Goal: Find contact information: Find contact information

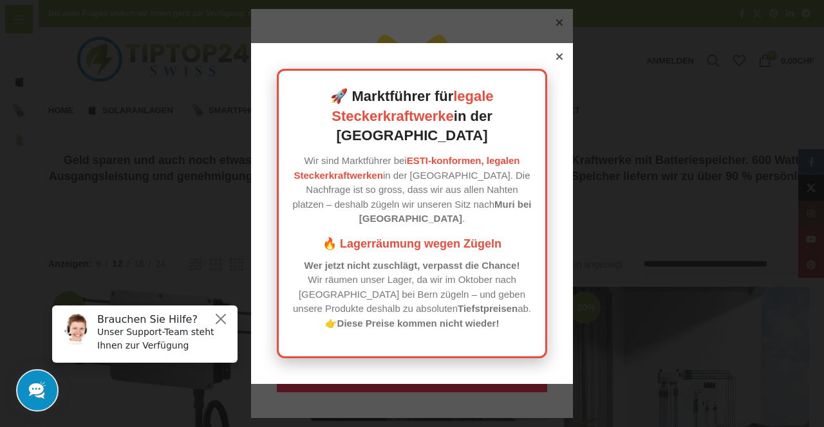
click at [559, 60] on icon at bounding box center [559, 56] width 6 height 6
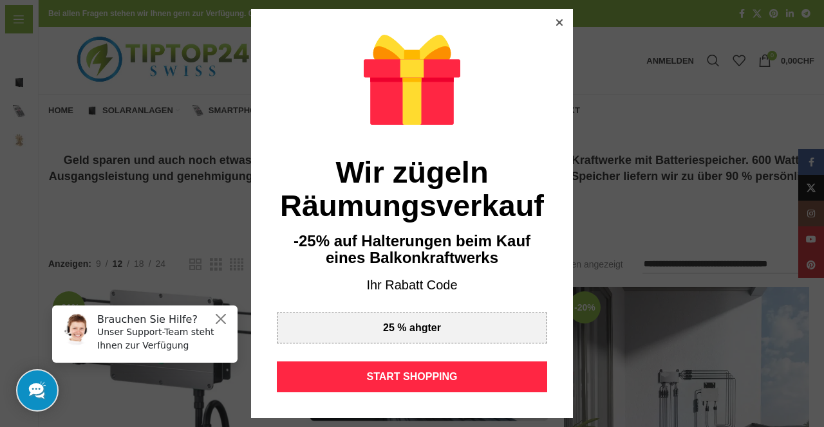
click at [486, 372] on div "START SHOPPING" at bounding box center [412, 377] width 270 height 31
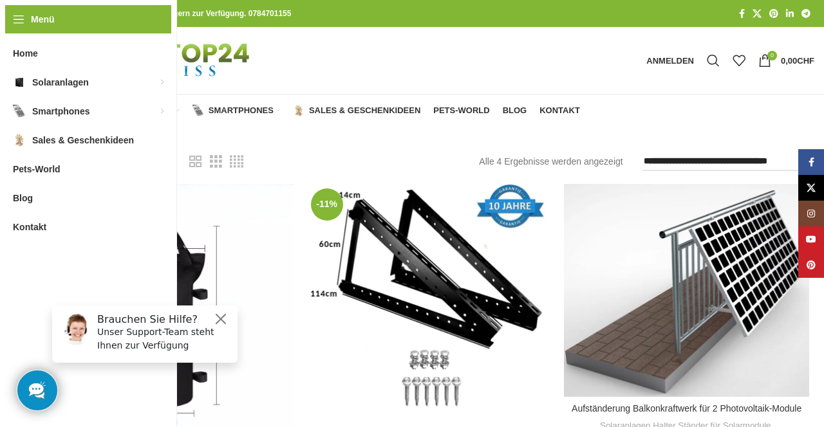
click at [122, 112] on span "Solaranlagen" at bounding box center [137, 111] width 71 height 10
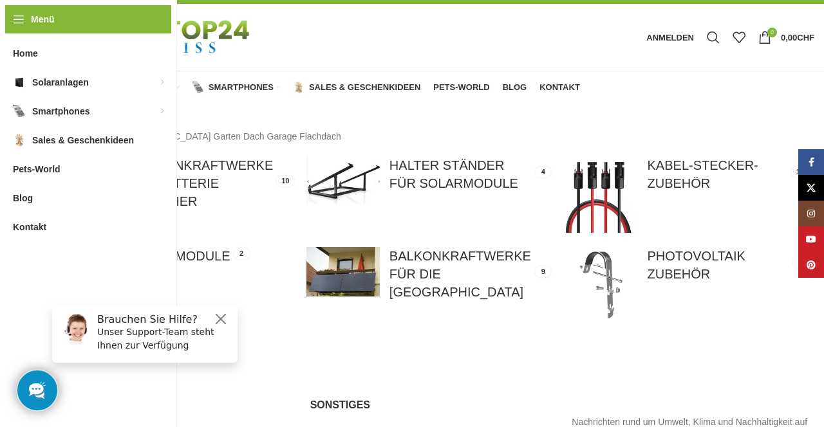
scroll to position [18, 0]
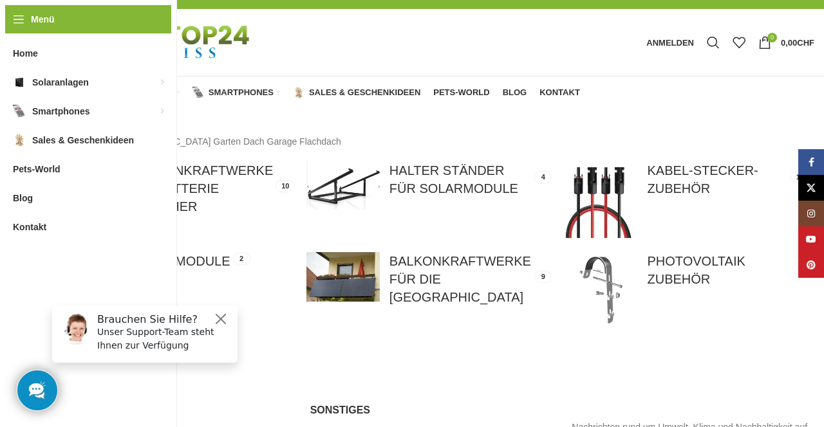
click at [148, 200] on link at bounding box center [170, 198] width 245 height 73
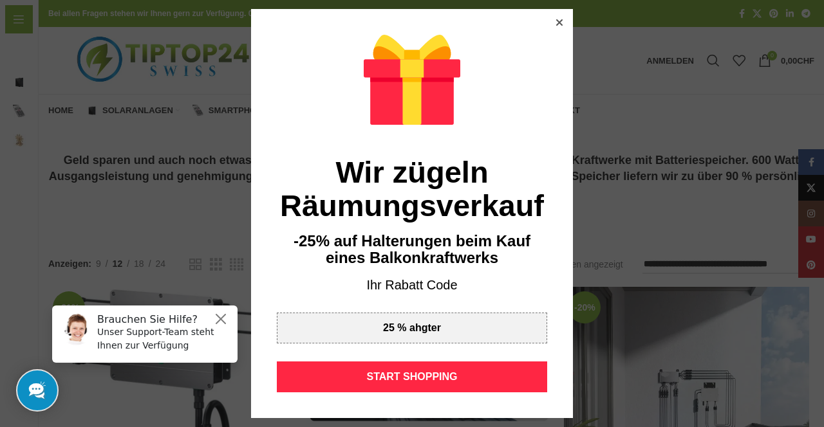
click at [431, 369] on div "START SHOPPING" at bounding box center [412, 377] width 270 height 31
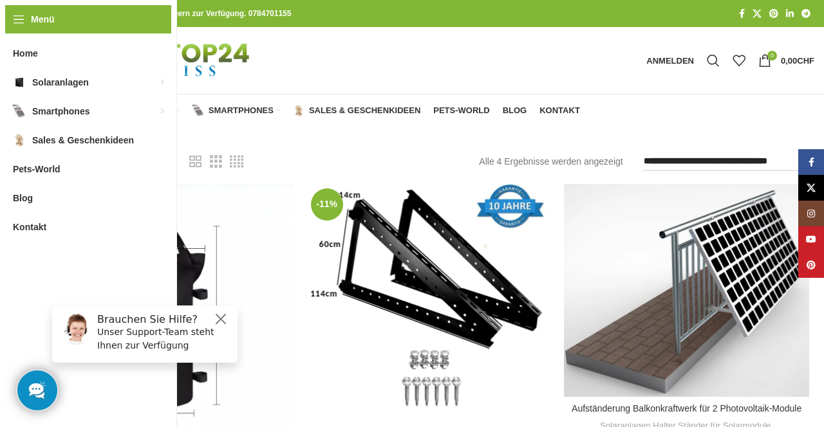
click at [139, 107] on span "Solaranlagen" at bounding box center [137, 111] width 71 height 10
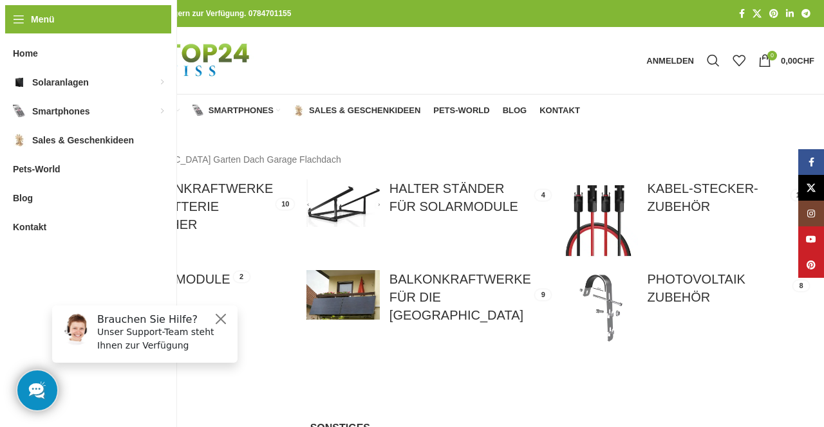
click at [438, 287] on link at bounding box center [428, 297] width 245 height 54
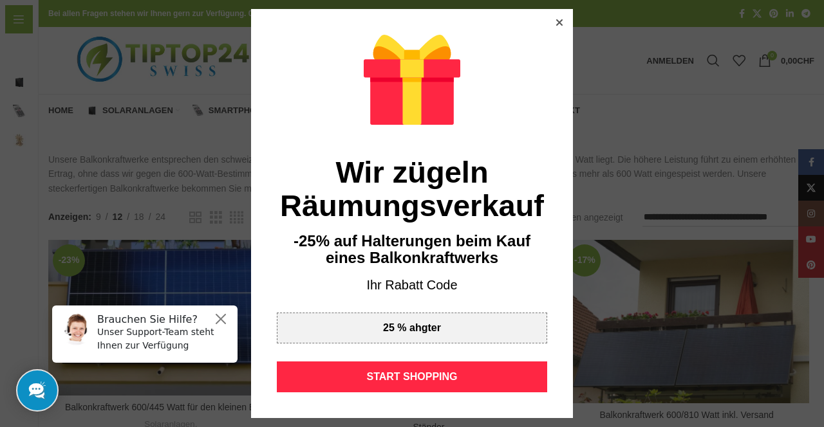
click at [559, 23] on icon at bounding box center [559, 22] width 6 height 6
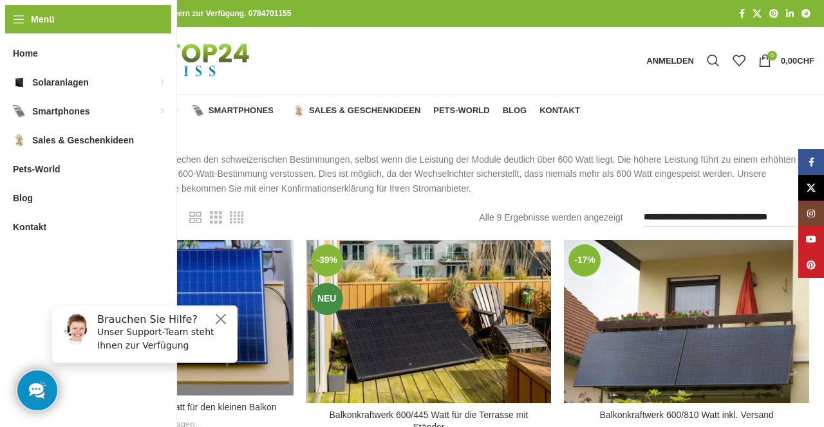
click at [22, 22] on div "Menü Home Solaranlagen Balkonkraftwerke für die Schweiz Balkonkraftwerke mit Ba…" at bounding box center [88, 213] width 177 height 427
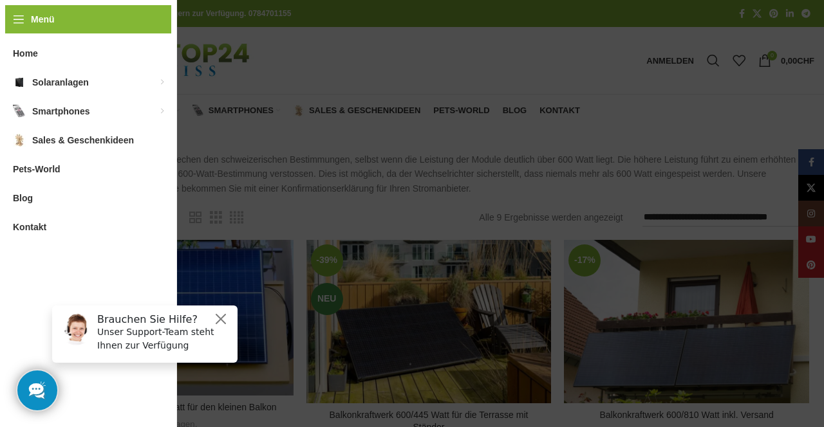
click at [23, 230] on span "Kontakt" at bounding box center [29, 227] width 33 height 23
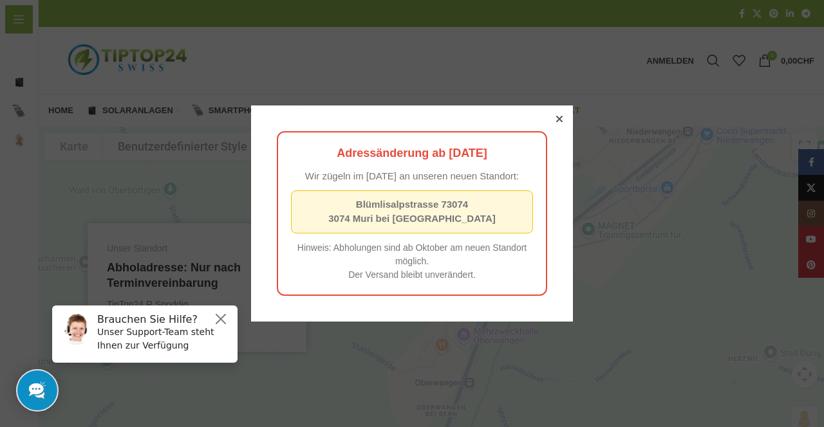
click at [698, 210] on div at bounding box center [412, 213] width 824 height 427
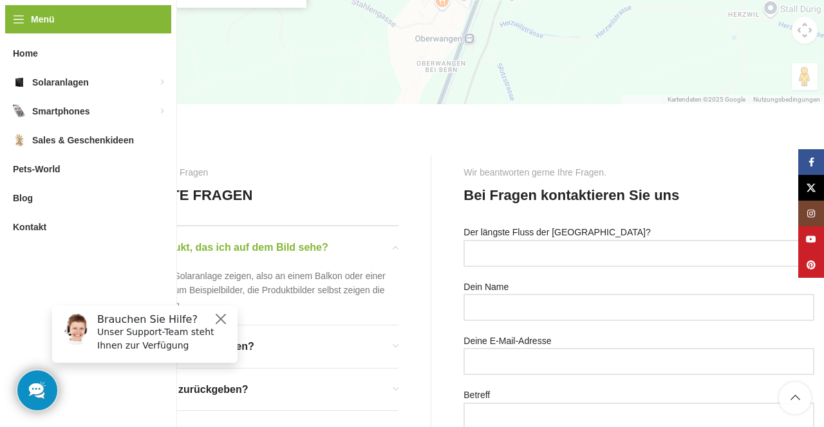
scroll to position [387, 0]
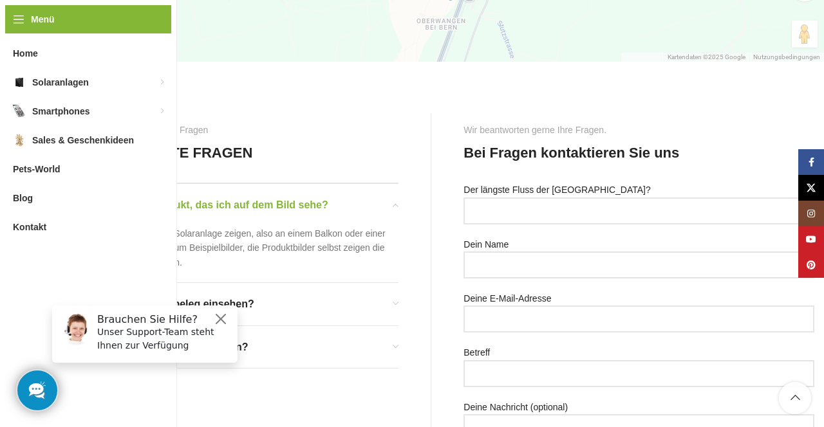
click at [803, 227] on link "Instagram" at bounding box center [811, 214] width 26 height 26
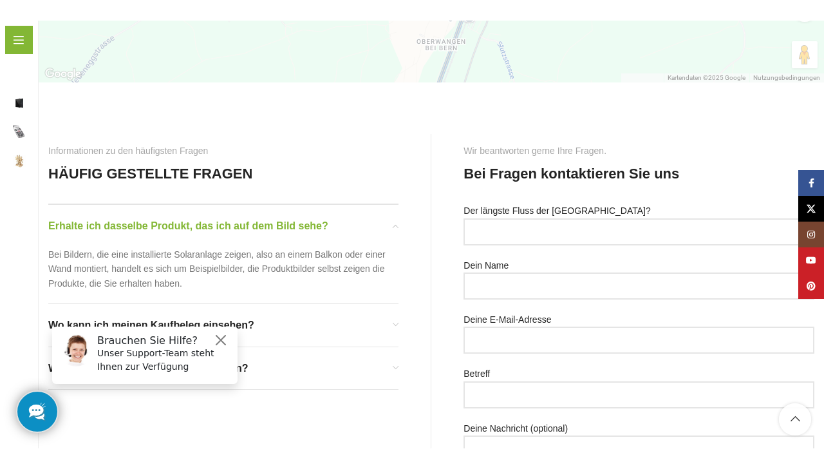
scroll to position [425, 0]
